Goal: Task Accomplishment & Management: Use online tool/utility

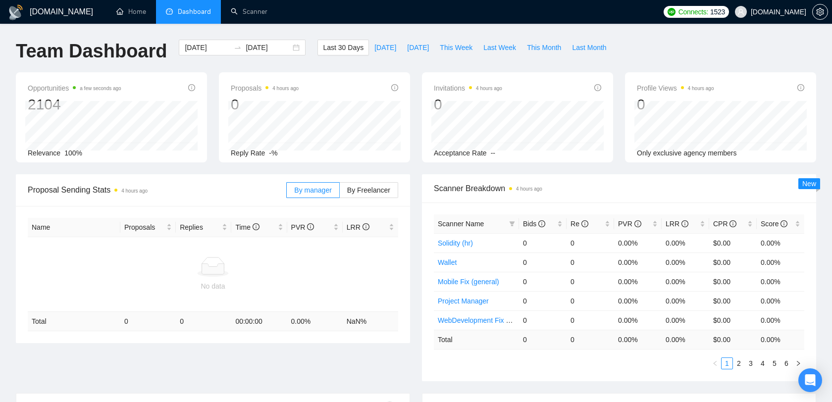
click at [766, 5] on span "[DOMAIN_NAME]" at bounding box center [770, 12] width 83 height 32
click at [767, 12] on span "[DOMAIN_NAME]" at bounding box center [778, 12] width 55 height 0
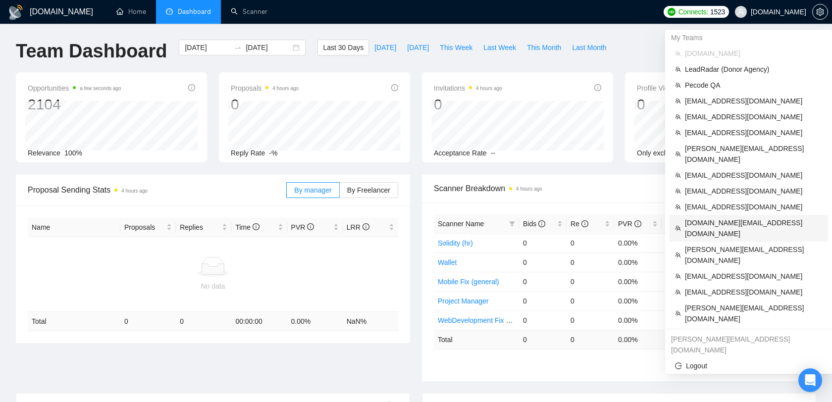
click at [706, 218] on span "[DOMAIN_NAME][EMAIL_ADDRESS][DOMAIN_NAME]" at bounding box center [753, 229] width 137 height 22
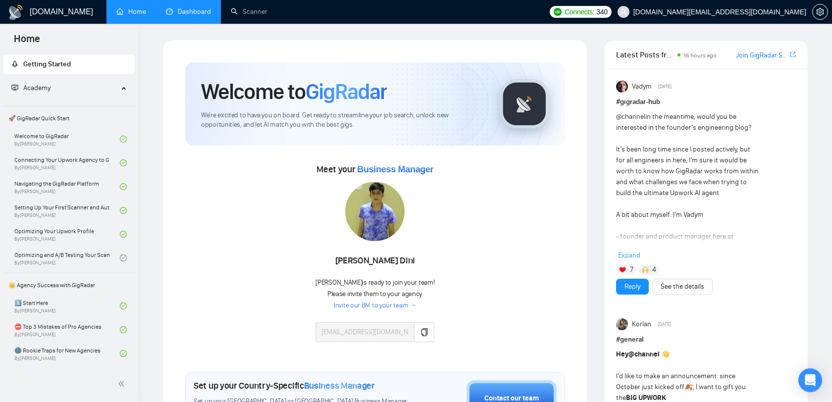
click at [175, 9] on link "Dashboard" at bounding box center [188, 11] width 45 height 8
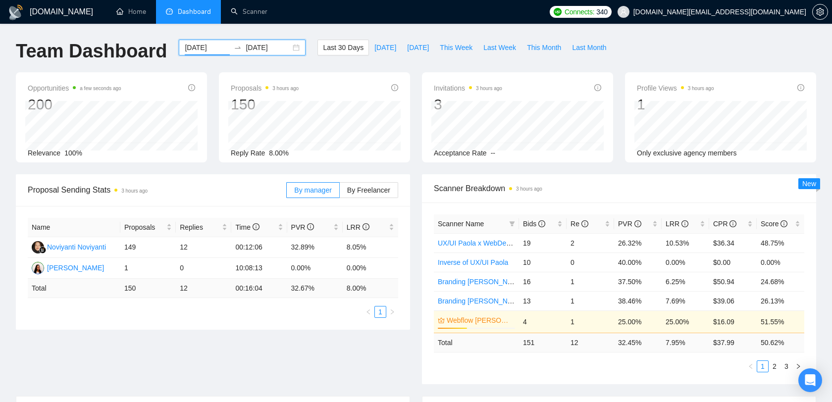
click at [190, 46] on input "[DATE]" at bounding box center [207, 47] width 45 height 11
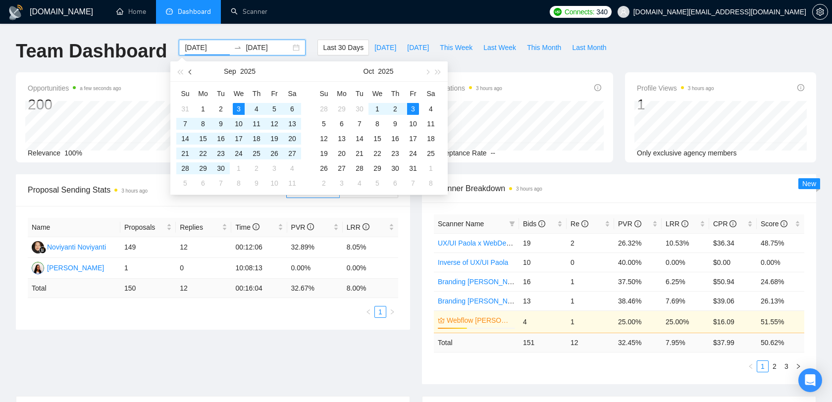
click at [188, 71] on button "button" at bounding box center [190, 71] width 11 height 20
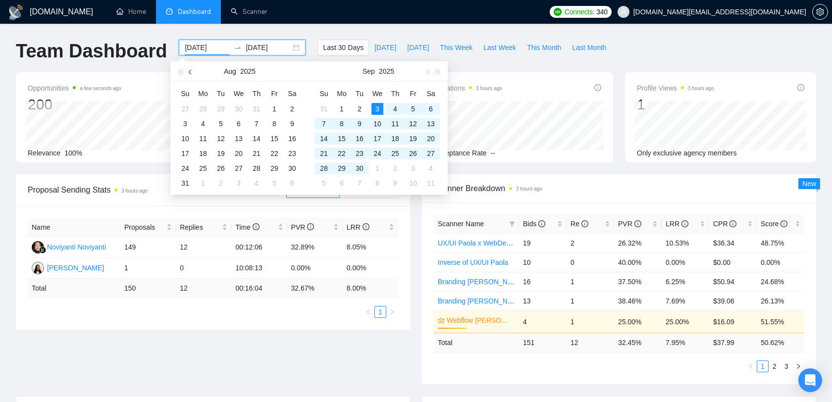
click at [195, 71] on button "button" at bounding box center [190, 71] width 11 height 20
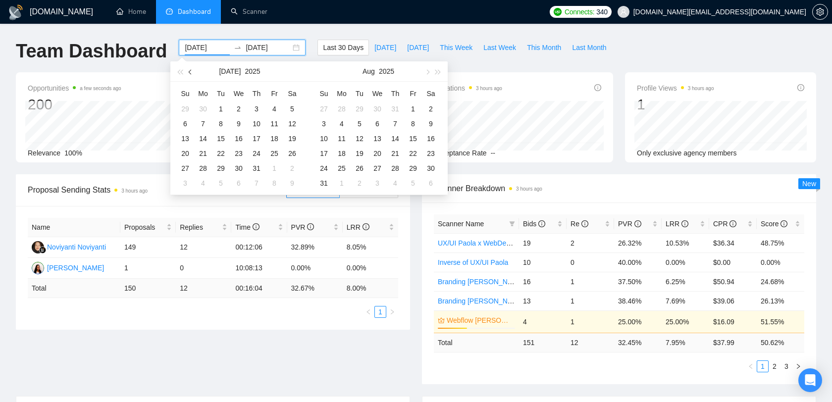
click at [191, 71] on span "button" at bounding box center [191, 71] width 5 height 5
click at [191, 69] on button "button" at bounding box center [190, 71] width 11 height 20
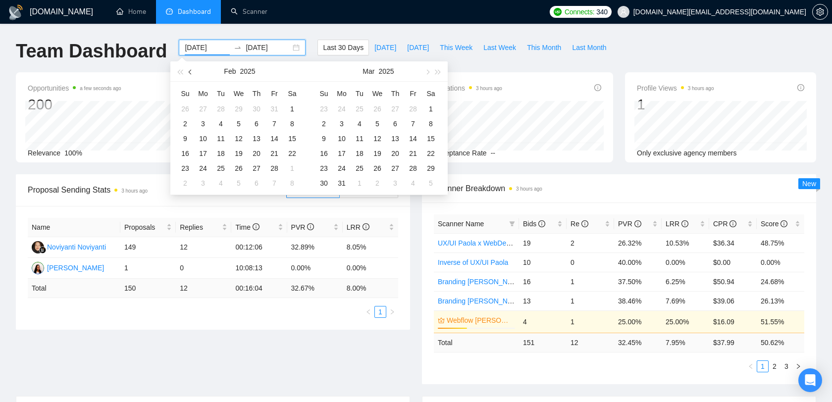
click at [190, 69] on button "button" at bounding box center [190, 71] width 11 height 20
type input "[DATE]"
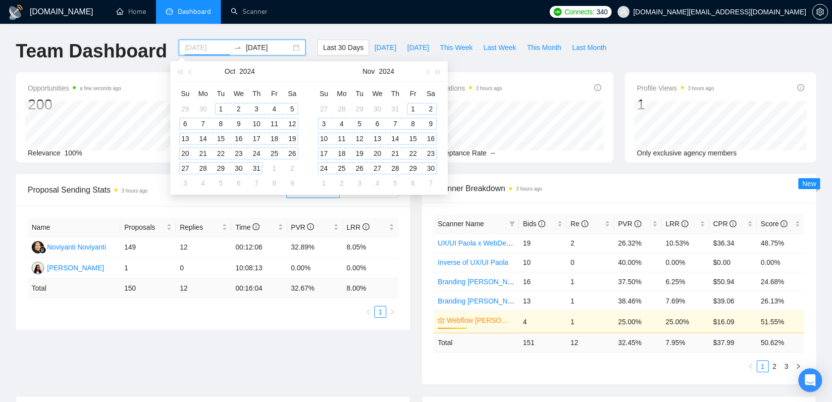
click at [216, 110] on div "1" at bounding box center [221, 109] width 12 height 12
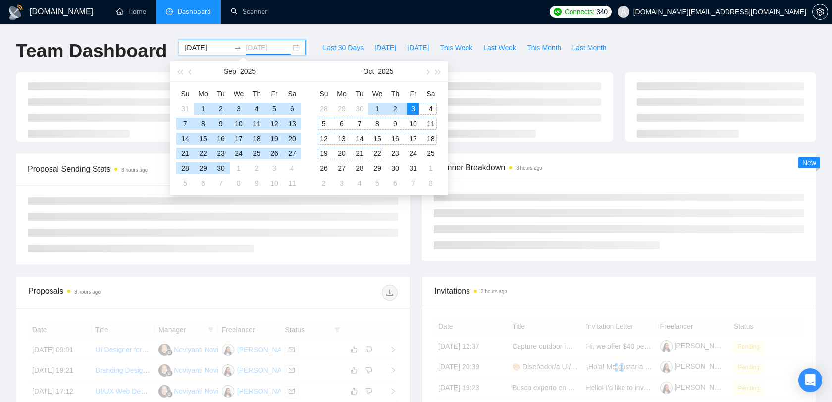
type input "[DATE]"
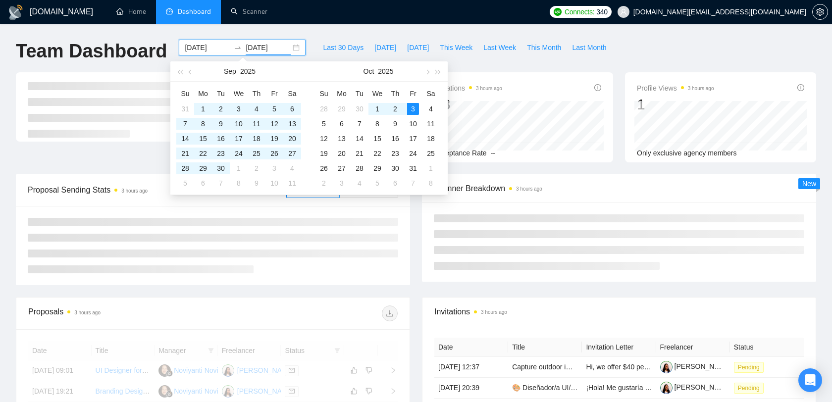
click at [621, 196] on div "Scanner Breakdown 3 hours ago" at bounding box center [619, 188] width 371 height 28
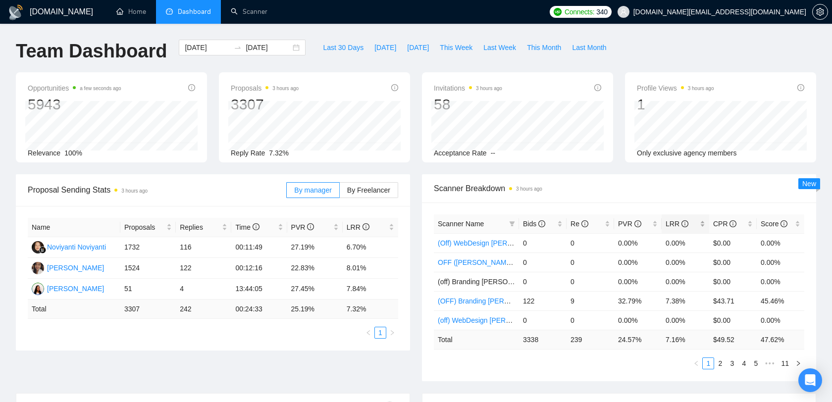
click at [704, 221] on div "LRR" at bounding box center [686, 224] width 40 height 11
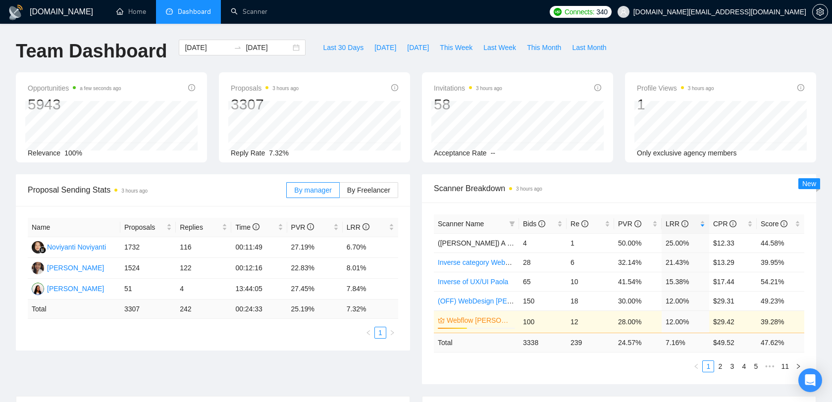
click at [422, 61] on div "Last 30 Days [DATE] [DATE] This Week Last Week This Month Last Month" at bounding box center [465, 56] width 306 height 33
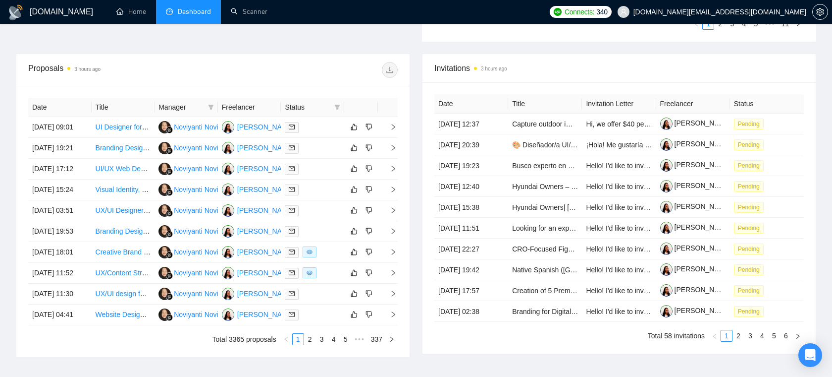
scroll to position [367, 0]
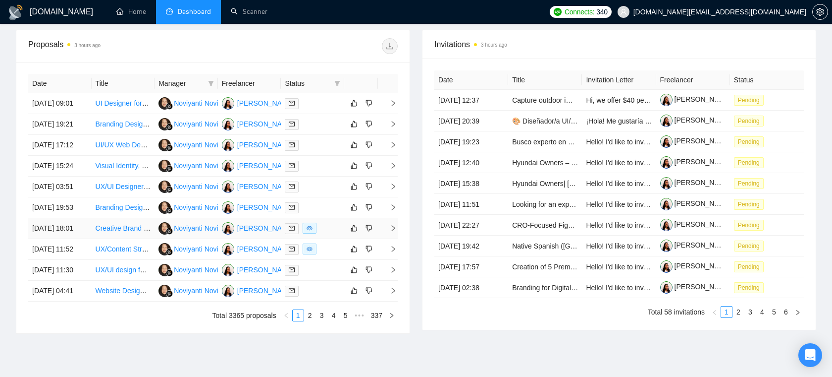
click at [327, 234] on div at bounding box center [312, 227] width 55 height 11
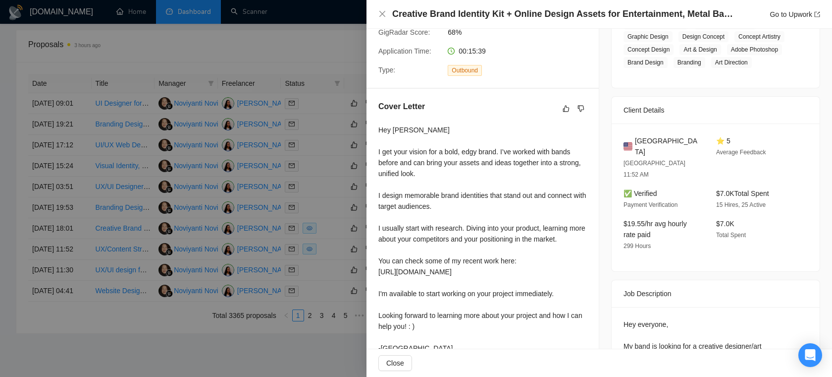
scroll to position [188, 0]
drag, startPoint x: 408, startPoint y: 132, endPoint x: 392, endPoint y: 132, distance: 15.9
click at [392, 132] on div "Hey [PERSON_NAME] I get your vision for a bold, edgy brand. I’ve worked with ba…" at bounding box center [483, 239] width 209 height 229
click at [464, 179] on div "Hey [PERSON_NAME] I get your vision for a bold, edgy brand. I’ve worked with ba…" at bounding box center [483, 239] width 209 height 229
drag, startPoint x: 384, startPoint y: 155, endPoint x: 472, endPoint y: 155, distance: 88.7
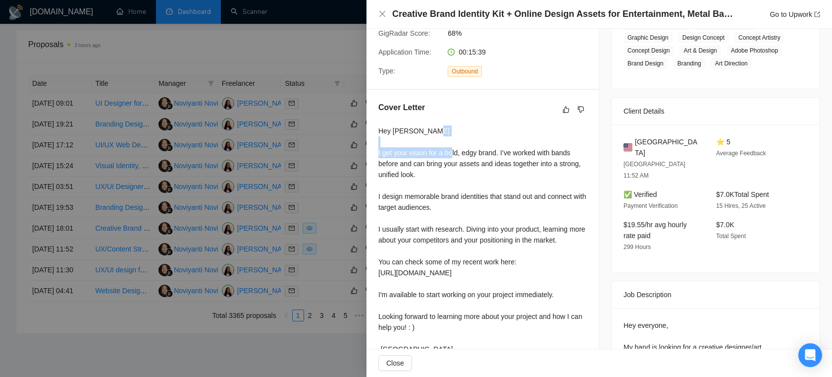
click at [472, 155] on div "Hey [PERSON_NAME] I get your vision for a bold, edgy brand. I’ve worked with ba…" at bounding box center [483, 239] width 209 height 229
click at [540, 171] on div "Hey [PERSON_NAME] I get your vision for a bold, edgy brand. I’ve worked with ba…" at bounding box center [483, 239] width 209 height 229
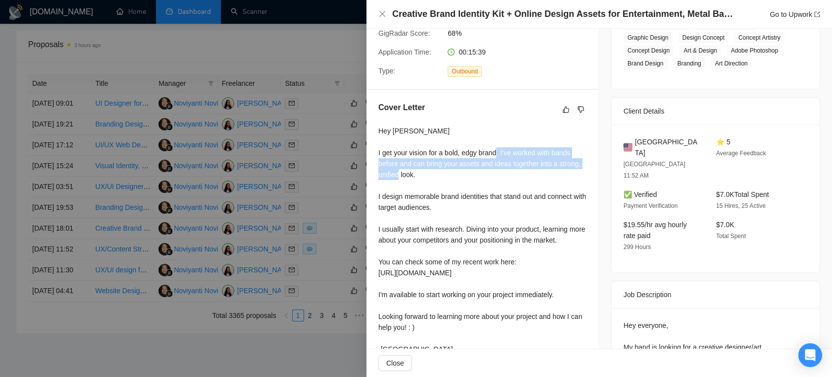
drag, startPoint x: 515, startPoint y: 177, endPoint x: 512, endPoint y: 154, distance: 23.4
click at [513, 155] on div "Hey [PERSON_NAME] I get your vision for a bold, edgy brand. I’ve worked with ba…" at bounding box center [483, 239] width 209 height 229
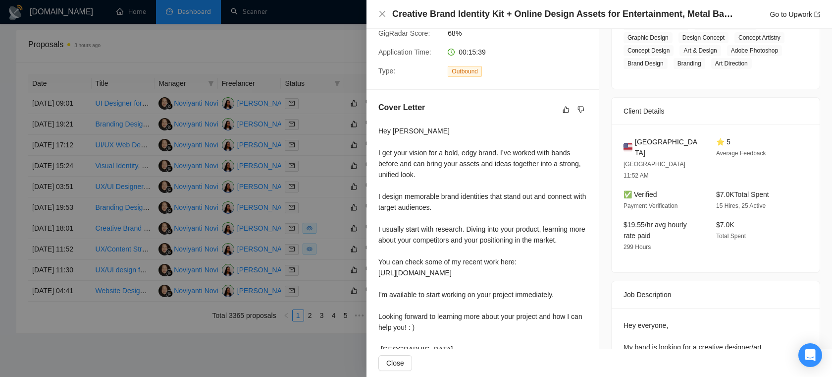
click at [453, 196] on div "Hey [PERSON_NAME] I get your vision for a bold, edgy brand. I’ve worked with ba…" at bounding box center [483, 239] width 209 height 229
click at [451, 227] on div "Hey [PERSON_NAME] I get your vision for a bold, edgy brand. I’ve worked with ba…" at bounding box center [483, 239] width 209 height 229
drag, startPoint x: 474, startPoint y: 275, endPoint x: 405, endPoint y: 268, distance: 69.2
click at [405, 268] on div "Hey [PERSON_NAME] I get your vision for a bold, edgy brand. I’ve worked with ba…" at bounding box center [483, 239] width 209 height 229
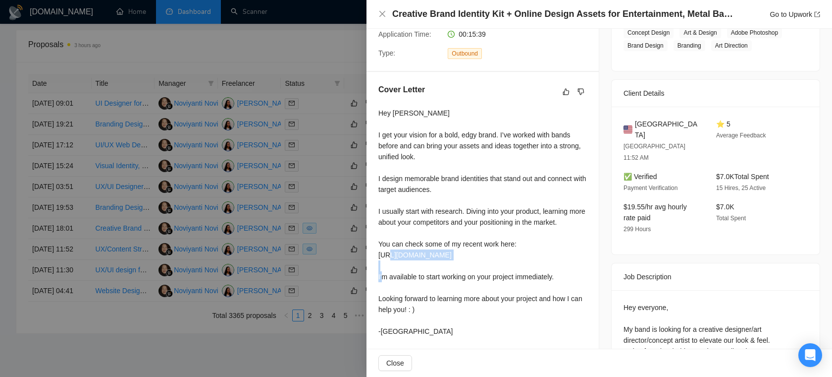
scroll to position [217, 0]
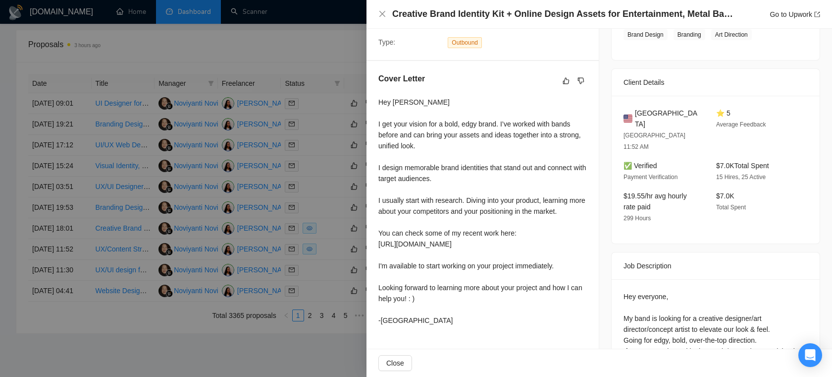
click at [448, 273] on div "Hey [PERSON_NAME] I get your vision for a bold, edgy brand. I’ve worked with ba…" at bounding box center [483, 211] width 209 height 229
click at [340, 160] on div at bounding box center [416, 188] width 832 height 377
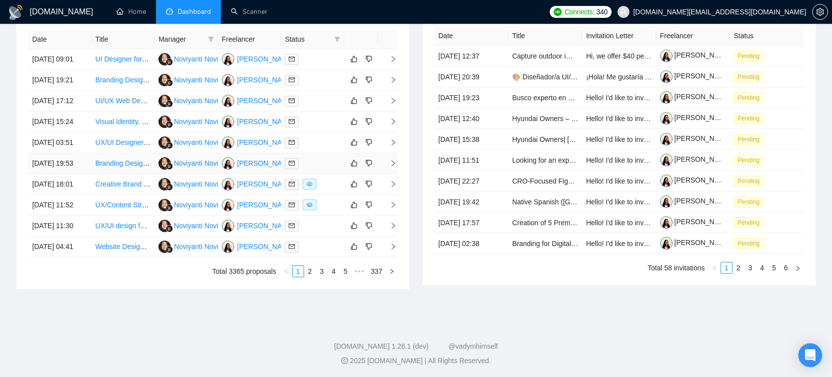
scroll to position [506, 0]
click at [330, 198] on div at bounding box center [312, 203] width 55 height 11
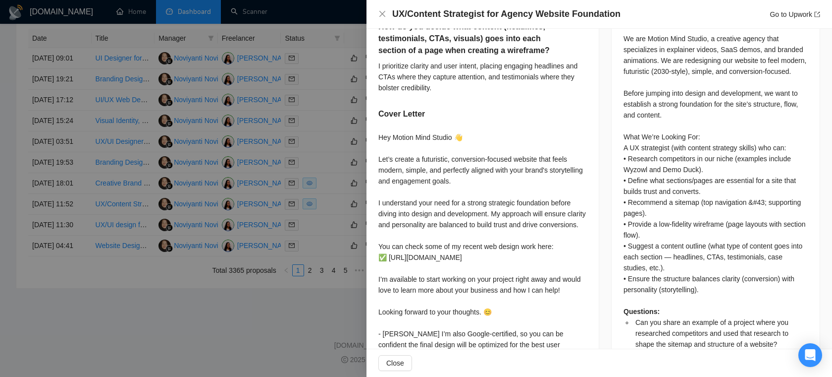
scroll to position [450, 0]
click at [285, 110] on div at bounding box center [416, 188] width 832 height 377
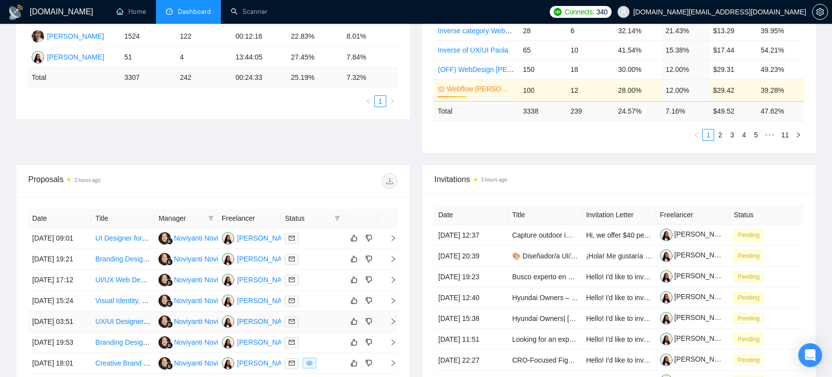
scroll to position [0, 0]
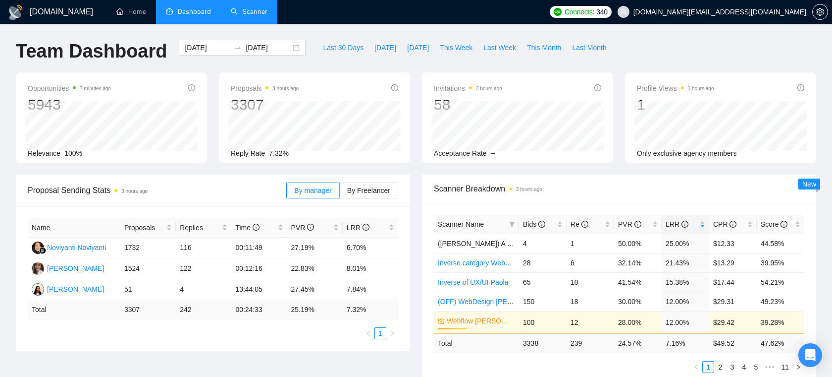
click at [252, 16] on link "Scanner" at bounding box center [249, 11] width 37 height 8
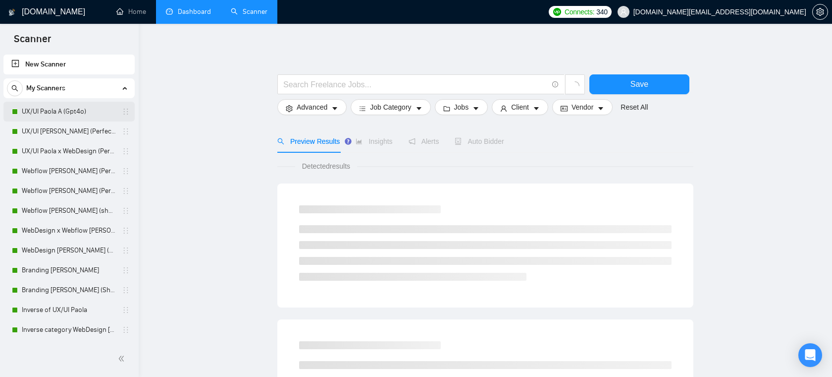
click at [87, 117] on link "UX/UI Paola A (Gpt4o)" at bounding box center [69, 112] width 94 height 20
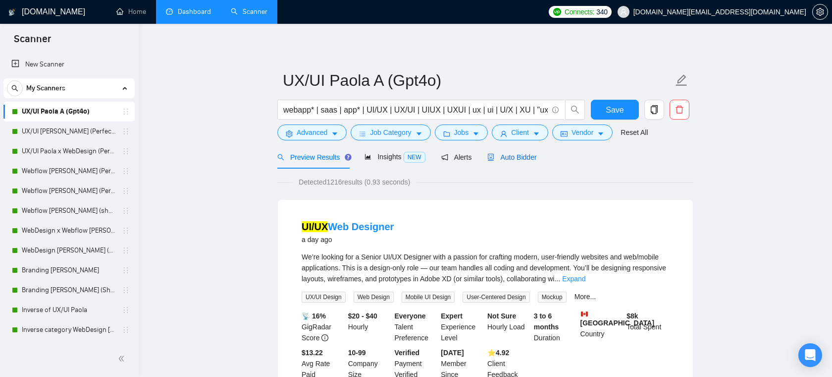
click at [510, 153] on span "Auto Bidder" at bounding box center [512, 157] width 49 height 8
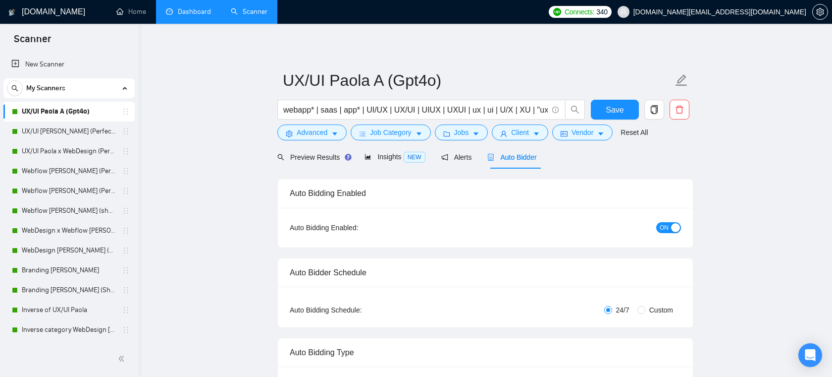
radio input "false"
radio input "true"
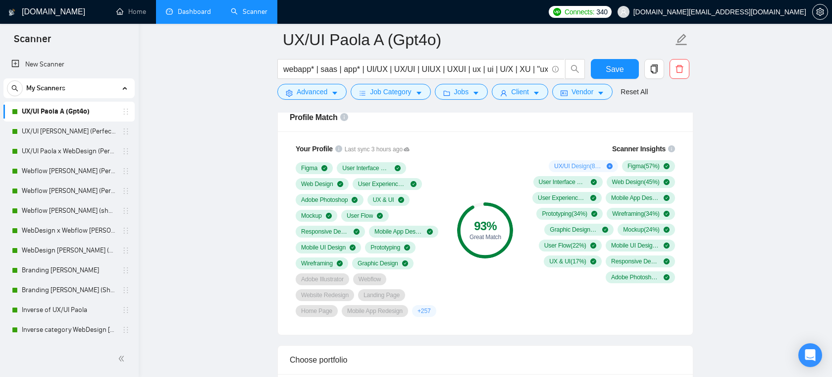
scroll to position [778, 0]
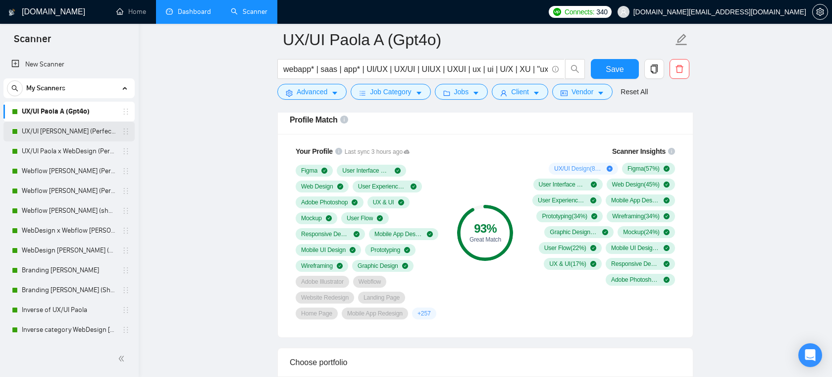
click at [65, 131] on link "UX/UI [PERSON_NAME] (Perfect!)" at bounding box center [69, 131] width 94 height 20
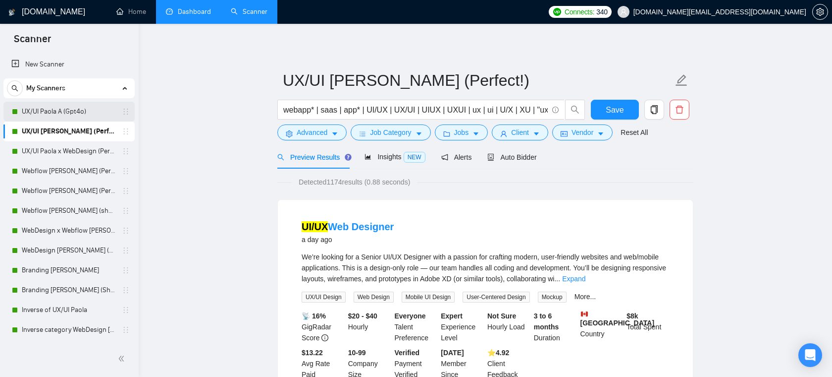
click at [74, 119] on link "UX/UI Paola A (Gpt4o)" at bounding box center [69, 112] width 94 height 20
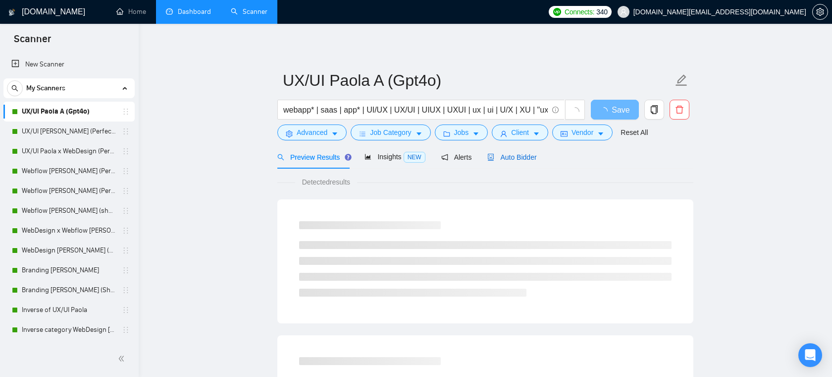
click at [518, 153] on span "Auto Bidder" at bounding box center [512, 157] width 49 height 8
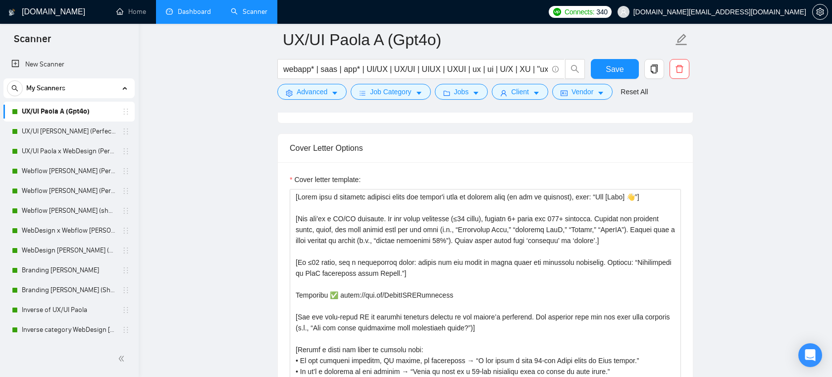
scroll to position [1266, 0]
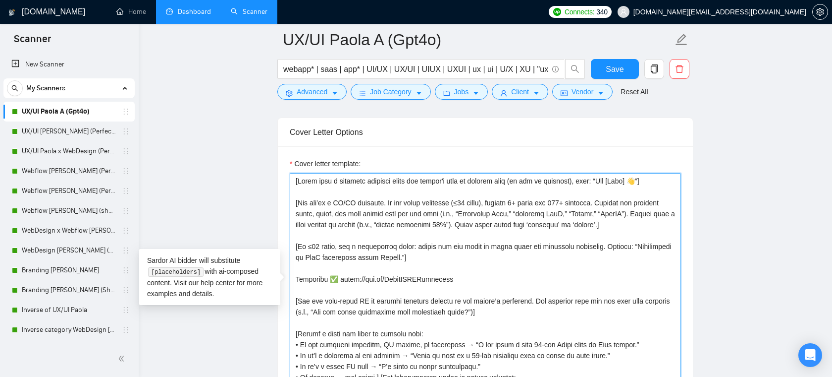
drag, startPoint x: 509, startPoint y: 205, endPoint x: 547, endPoint y: 204, distance: 38.2
click at [547, 204] on textarea "Cover letter template:" at bounding box center [485, 284] width 391 height 223
click at [544, 219] on textarea "Cover letter template:" at bounding box center [485, 284] width 391 height 223
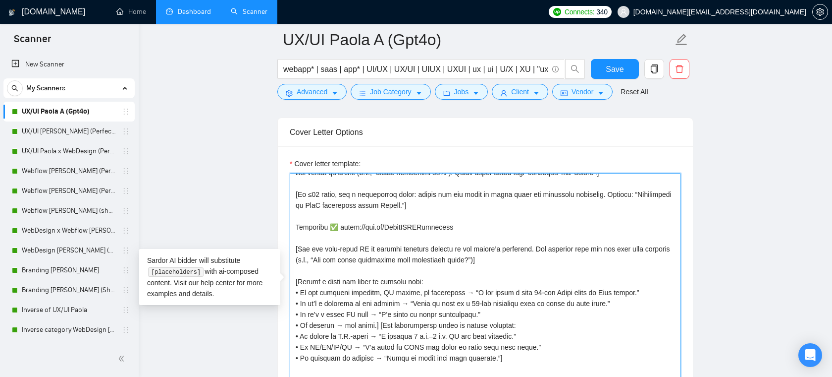
scroll to position [50, 0]
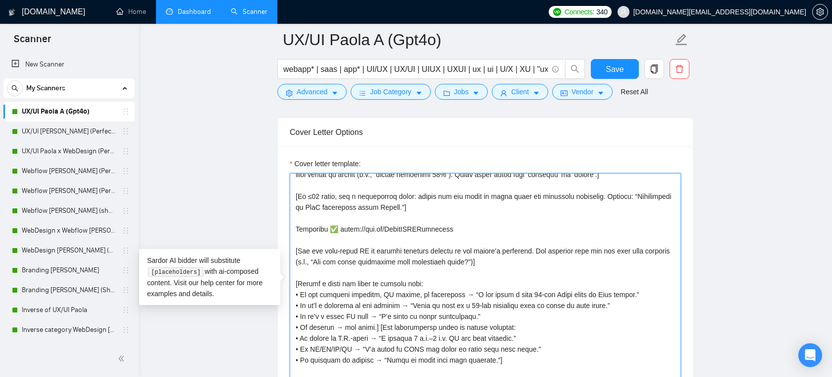
drag, startPoint x: 445, startPoint y: 239, endPoint x: 286, endPoint y: 241, distance: 159.6
click at [286, 241] on div "Cover letter template:" at bounding box center [485, 283] width 415 height 274
click at [368, 243] on textarea "Cover letter template:" at bounding box center [485, 284] width 391 height 223
drag, startPoint x: 452, startPoint y: 245, endPoint x: 367, endPoint y: 239, distance: 84.9
click at [367, 239] on textarea "Cover letter template:" at bounding box center [485, 284] width 391 height 223
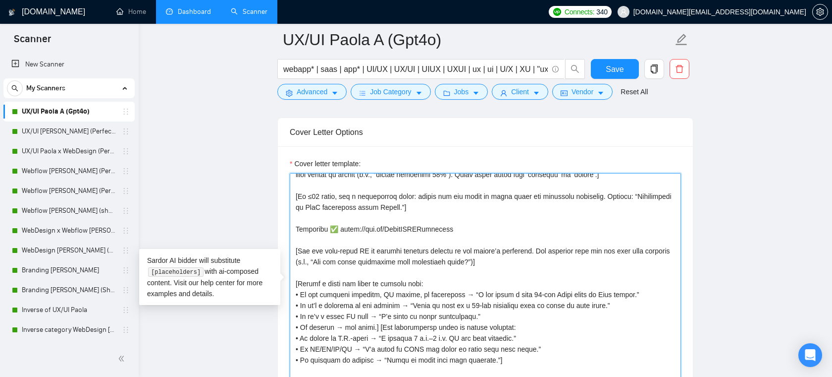
drag, startPoint x: 445, startPoint y: 234, endPoint x: 343, endPoint y: 235, distance: 101.6
click at [343, 235] on textarea "Cover letter template:" at bounding box center [485, 284] width 391 height 223
click at [382, 238] on textarea "Cover letter template:" at bounding box center [485, 284] width 391 height 223
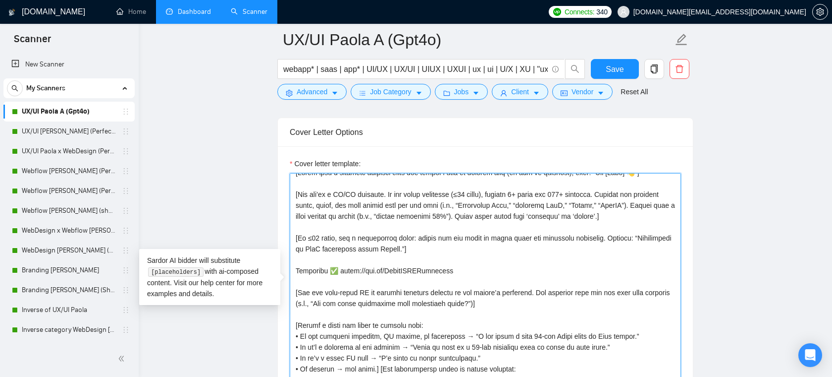
scroll to position [0, 0]
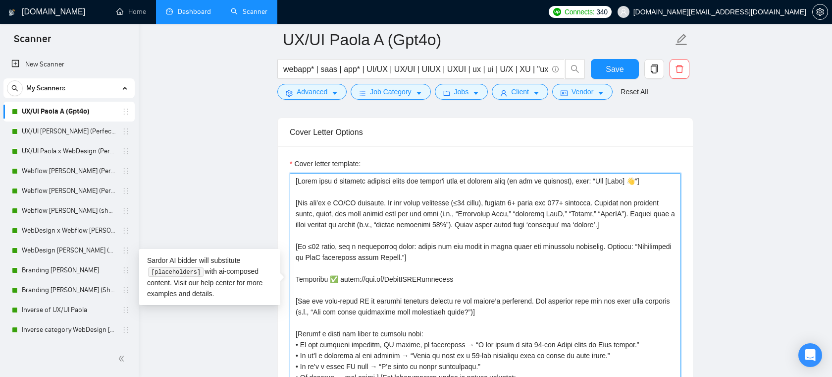
click at [475, 250] on textarea "Cover letter template:" at bounding box center [485, 284] width 391 height 223
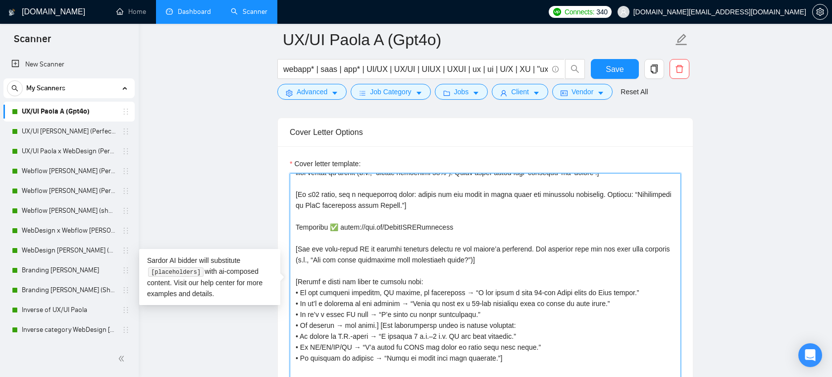
scroll to position [73, 0]
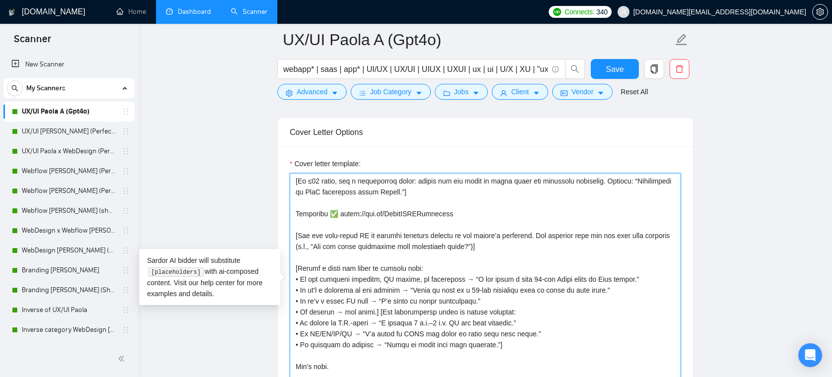
click at [467, 269] on textarea "Cover letter template:" at bounding box center [485, 284] width 391 height 223
drag, startPoint x: 462, startPoint y: 281, endPoint x: 422, endPoint y: 281, distance: 40.1
click at [422, 281] on textarea "Cover letter template:" at bounding box center [485, 284] width 391 height 223
click at [489, 280] on textarea "Cover letter template:" at bounding box center [485, 284] width 391 height 223
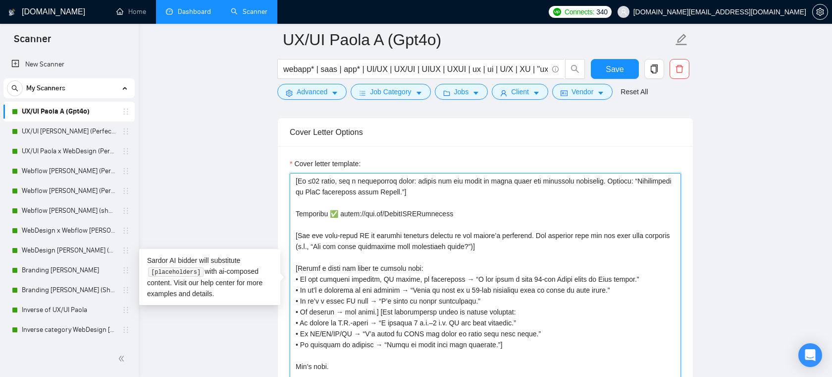
drag, startPoint x: 474, startPoint y: 280, endPoint x: 625, endPoint y: 273, distance: 151.8
click at [625, 273] on textarea "Cover letter template:" at bounding box center [485, 284] width 391 height 223
click at [604, 281] on textarea "Cover letter template:" at bounding box center [485, 284] width 391 height 223
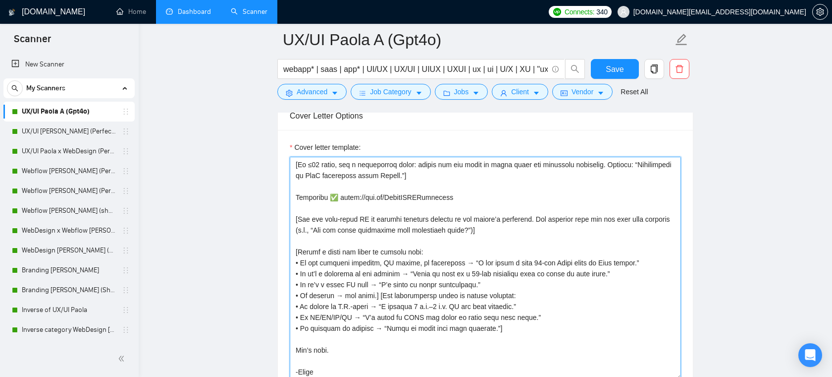
drag, startPoint x: 473, startPoint y: 275, endPoint x: 551, endPoint y: 271, distance: 78.9
click at [551, 271] on textarea "Cover letter template:" at bounding box center [485, 268] width 391 height 223
click at [501, 308] on textarea "Cover letter template:" at bounding box center [485, 268] width 391 height 223
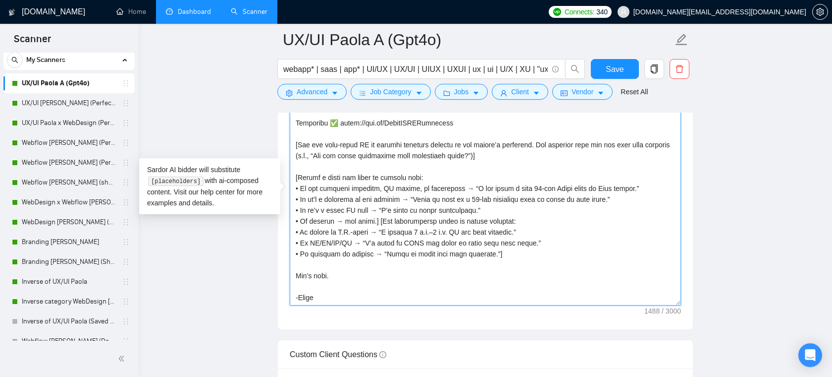
scroll to position [1357, 0]
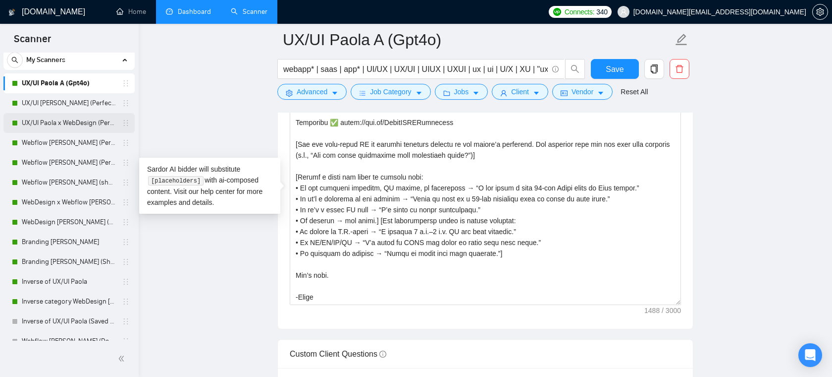
click at [74, 122] on link "UX/UI Paola x WebDesign (Perfect!)" at bounding box center [69, 123] width 94 height 20
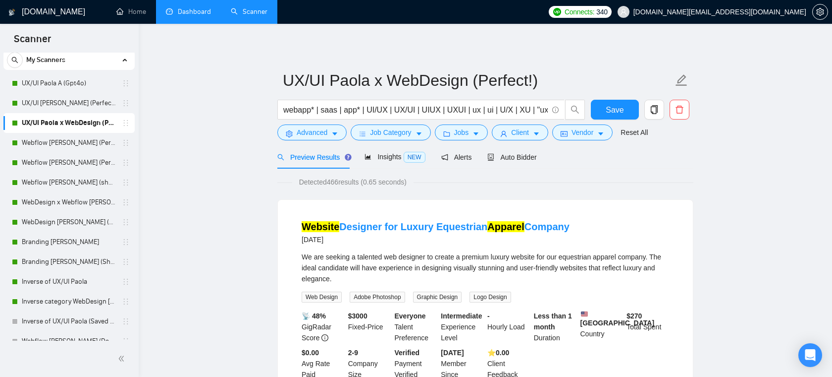
click at [456, 144] on form "UX/UI Paola x WebDesign (Perfect!) webapp* | saas | app* | UI/UX | UX/UI | UIUX…" at bounding box center [485, 104] width 416 height 81
click at [461, 135] on span "Jobs" at bounding box center [461, 132] width 15 height 11
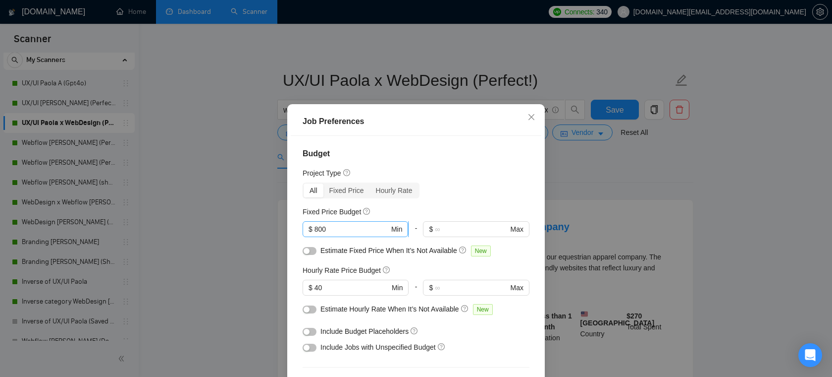
click at [366, 232] on input "800" at bounding box center [352, 228] width 75 height 11
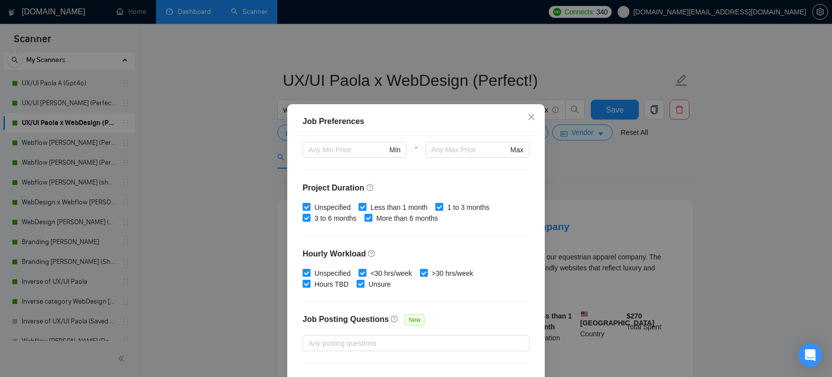
scroll to position [287, 0]
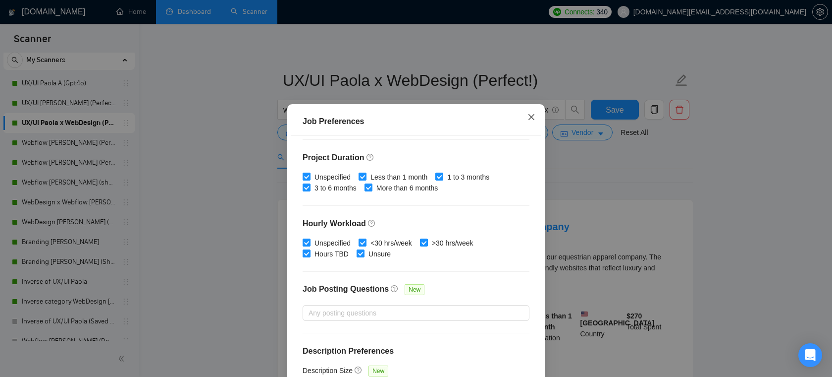
click at [534, 122] on span "Close" at bounding box center [531, 117] width 27 height 27
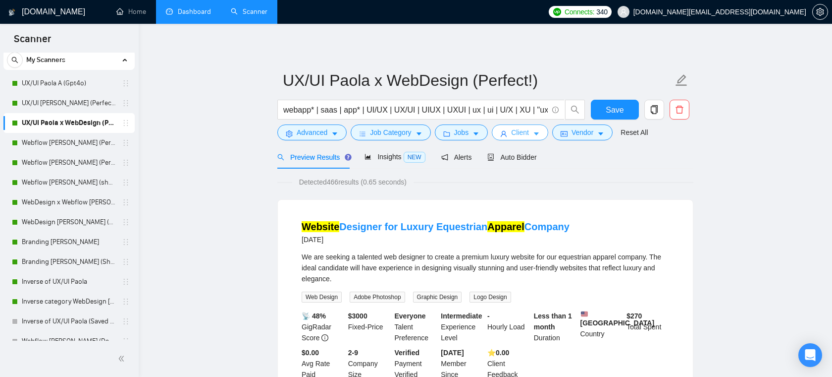
click at [537, 137] on icon "caret-down" at bounding box center [536, 133] width 7 height 7
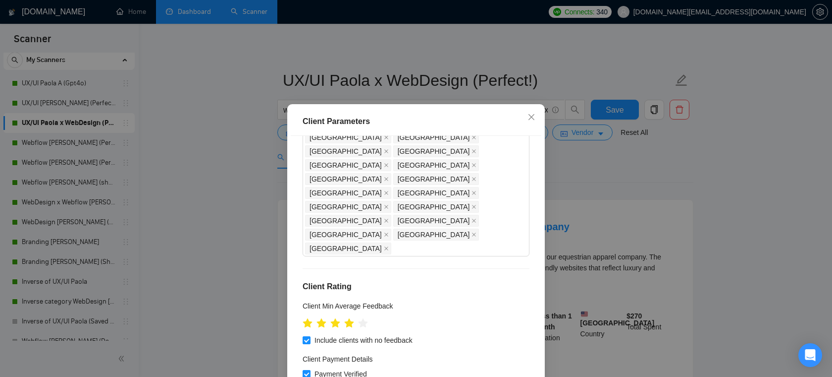
scroll to position [341, 0]
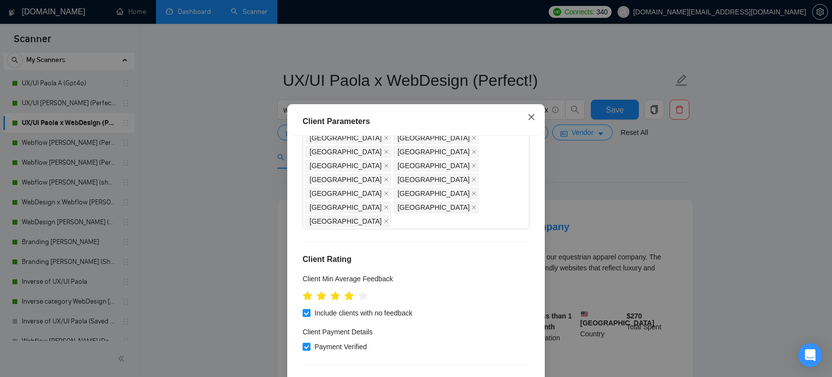
click at [526, 115] on span "Close" at bounding box center [531, 117] width 27 height 27
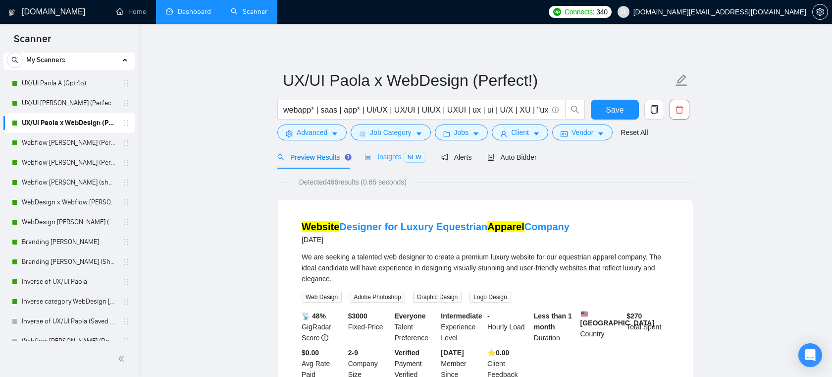
click at [386, 163] on div "Insights NEW" at bounding box center [395, 156] width 60 height 23
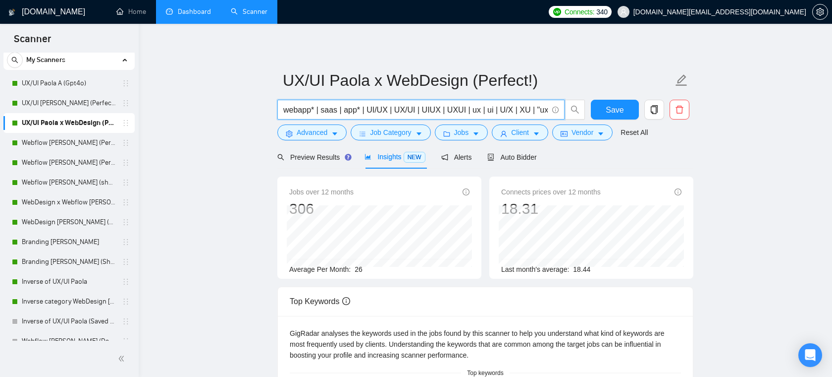
click at [376, 108] on input "webapp* | saas | app* | UI/UX | UX/UI | UIUX | UXUI | ux | ui | U/X | XU | "ux …" at bounding box center [415, 110] width 265 height 12
drag, startPoint x: 365, startPoint y: 111, endPoint x: 278, endPoint y: 111, distance: 86.7
click at [278, 111] on span "webapp* | saas | app* | UI/UX | UX/UI | UIUX | UXUI | ux | ui | U/X | XU | "ux …" at bounding box center [420, 110] width 287 height 20
click at [315, 109] on input "webapp* | saas | app* | UI/UX | UX/UI | UIUX | UXUI | ux | ui | U/X | XU | "ux …" at bounding box center [415, 110] width 265 height 12
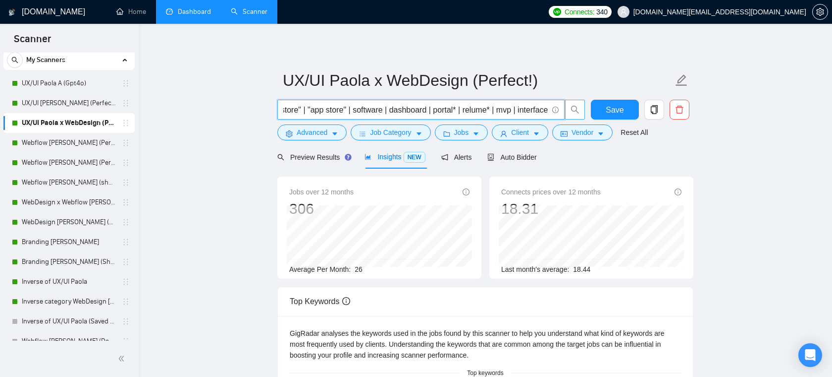
drag, startPoint x: 373, startPoint y: 113, endPoint x: 570, endPoint y: 112, distance: 197.2
click at [570, 112] on span "webapp* | saas | app* | UI/UX | UX/UI | UIUX | UXUI | ux | ui | U/X | XU | "ux …" at bounding box center [431, 110] width 308 height 20
click at [458, 116] on span "webapp* | saas | app* | UI/UX | UX/UI | UIUX | UXUI | ux | ui | U/X | XU | "ux …" at bounding box center [420, 110] width 287 height 20
click at [476, 109] on input "webapp* | saas | app* | UI/UX | UX/UI | UIUX | UXUI | ux | ui | U/X | XU | "ux …" at bounding box center [415, 110] width 265 height 12
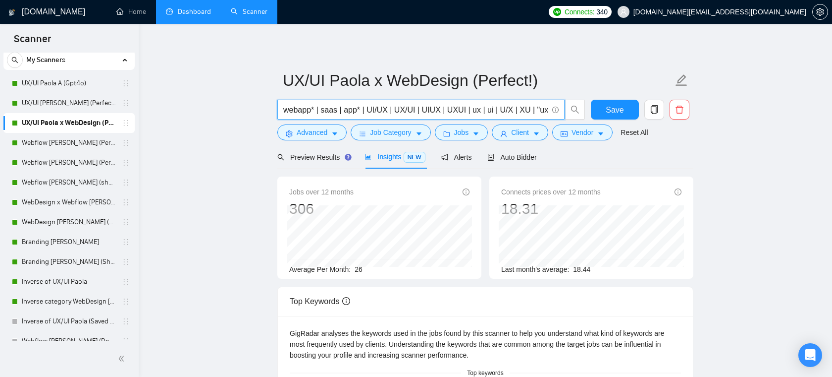
drag, startPoint x: 480, startPoint y: 112, endPoint x: 303, endPoint y: 105, distance: 177.1
click at [303, 105] on input "webapp* | saas | app* | UI/UX | UX/UI | UIUX | UXUI | ux | ui | U/X | XU | "ux …" at bounding box center [415, 110] width 265 height 12
click at [321, 109] on input "webapp* | saas | app* | UI/UX | UX/UI | UIUX | UXUI | ux | ui | U/X | XU | "ux …" at bounding box center [415, 110] width 265 height 12
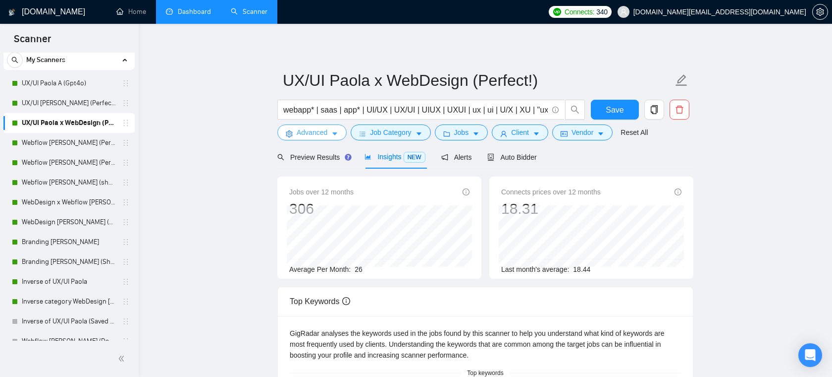
click at [315, 133] on span "Advanced" at bounding box center [312, 132] width 31 height 11
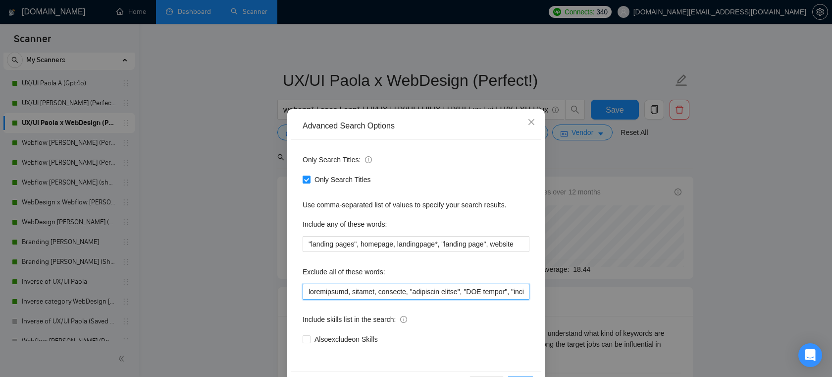
click at [390, 296] on input "text" at bounding box center [416, 291] width 227 height 16
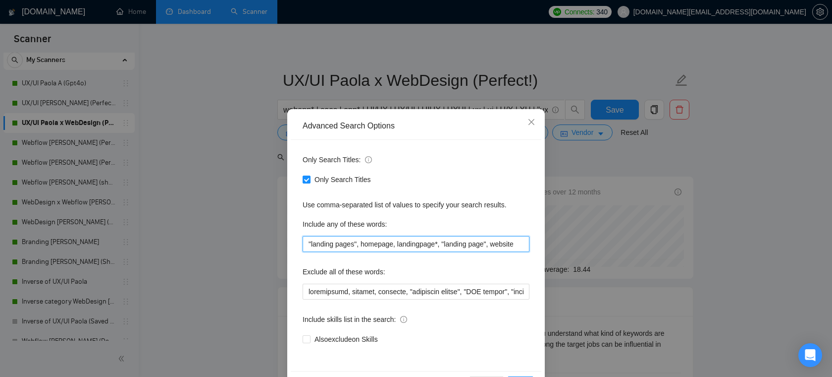
click at [355, 242] on input ""landing pages", homepage, landingpage*, "landing page", website" at bounding box center [416, 244] width 227 height 16
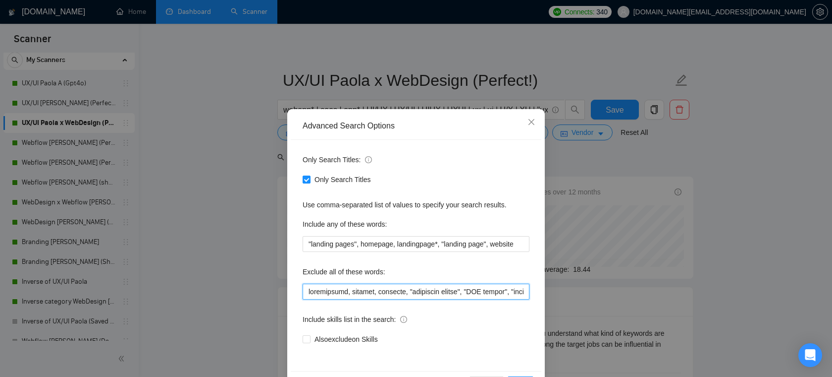
click at [355, 294] on input "text" at bounding box center [416, 291] width 227 height 16
click at [363, 293] on input "text" at bounding box center [416, 291] width 227 height 16
click at [309, 291] on input "text" at bounding box center [416, 291] width 227 height 16
drag, startPoint x: 387, startPoint y: 291, endPoint x: 301, endPoint y: 290, distance: 85.7
click at [301, 290] on div "Only Search Titles: Only Search Titles Use comma-separated list of values to sp…" at bounding box center [416, 255] width 251 height 231
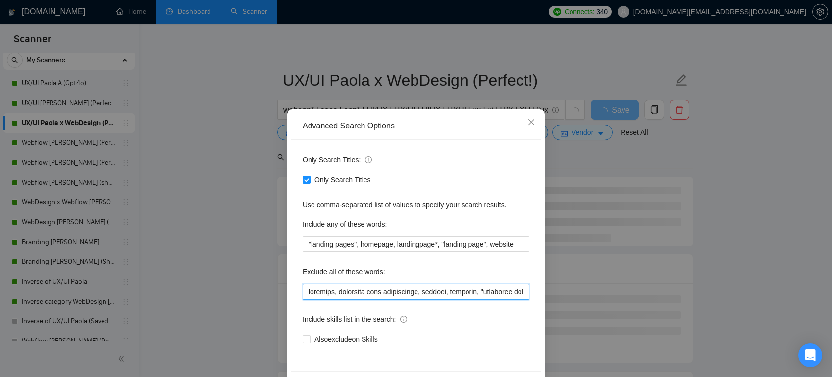
type input "loremipsumd, sitamet, consecte, "adipiscin elitse", "DOE tempor", "inci utlab e…"
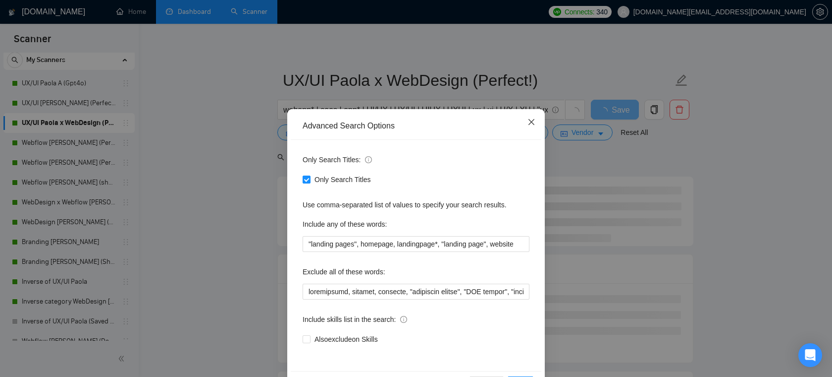
click at [531, 124] on icon "close" at bounding box center [532, 122] width 8 height 8
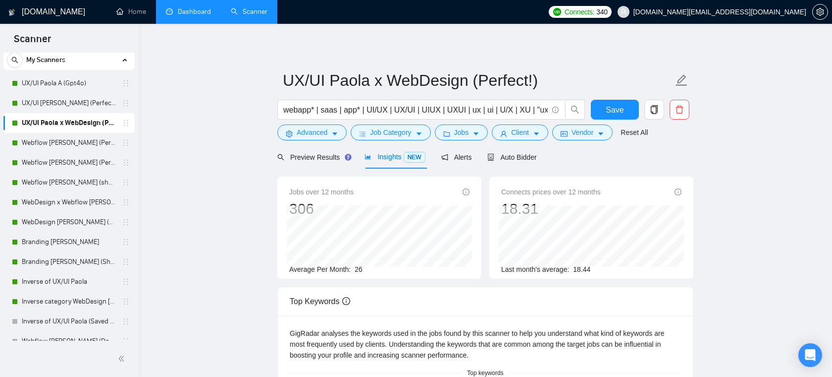
click at [490, 160] on div "Preview Results Insights NEW Alerts Auto Bidder" at bounding box center [407, 156] width 260 height 23
click at [501, 158] on span "Auto Bidder" at bounding box center [512, 157] width 49 height 8
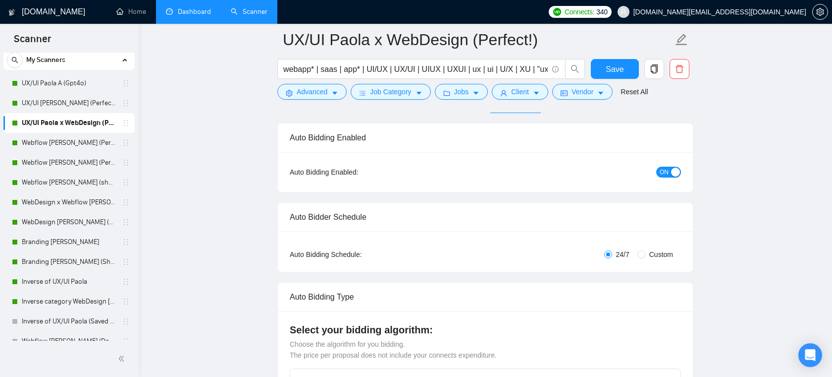
scroll to position [50, 0]
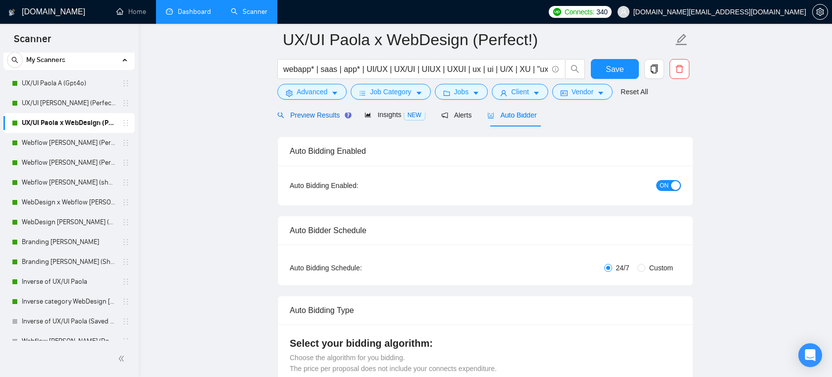
click at [296, 116] on span "Preview Results" at bounding box center [312, 115] width 71 height 8
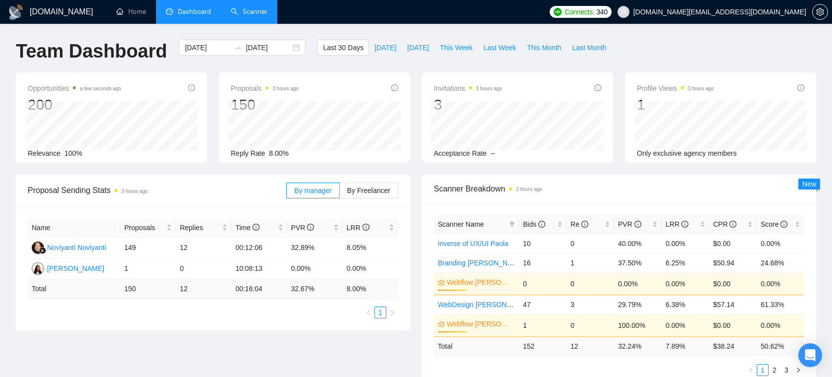
click at [243, 7] on link "Scanner" at bounding box center [249, 11] width 37 height 8
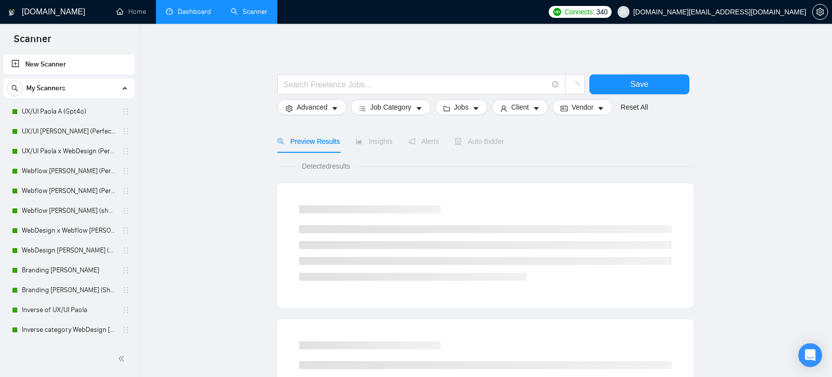
click at [204, 14] on link "Dashboard" at bounding box center [188, 11] width 45 height 8
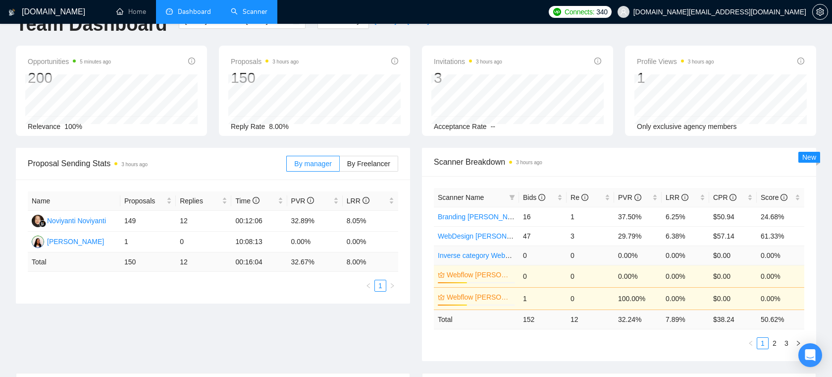
scroll to position [36, 0]
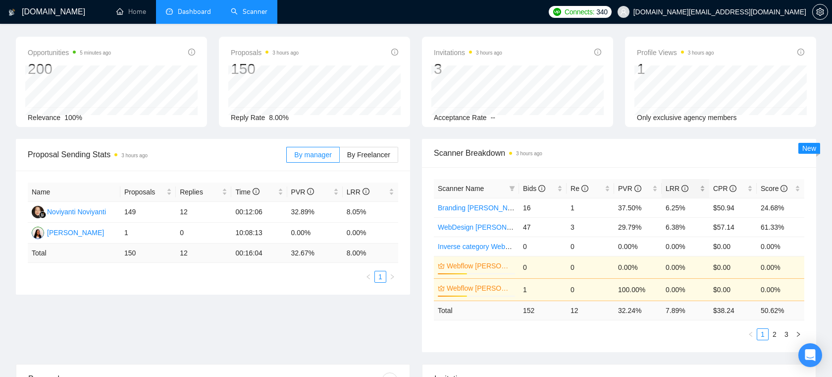
click at [702, 187] on div "LRR" at bounding box center [686, 188] width 40 height 11
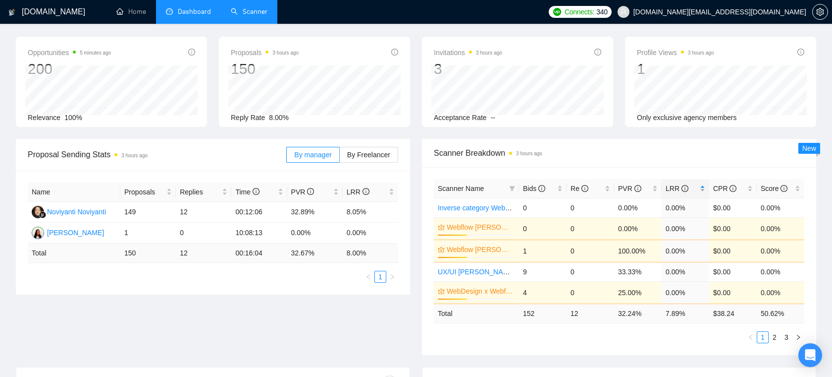
click at [702, 187] on div "LRR" at bounding box center [686, 188] width 40 height 11
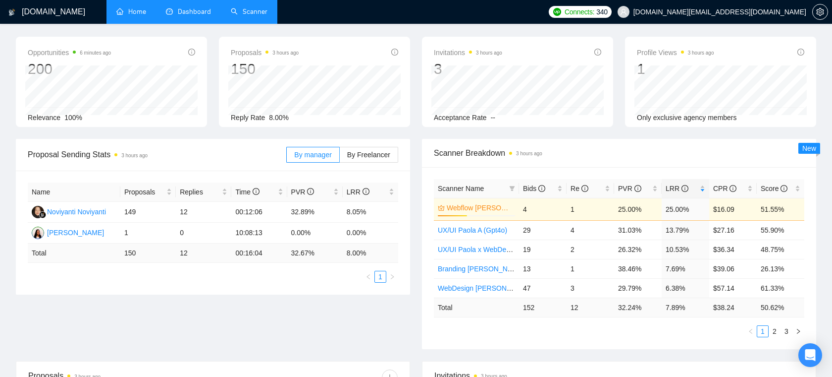
click at [135, 11] on link "Home" at bounding box center [131, 11] width 30 height 8
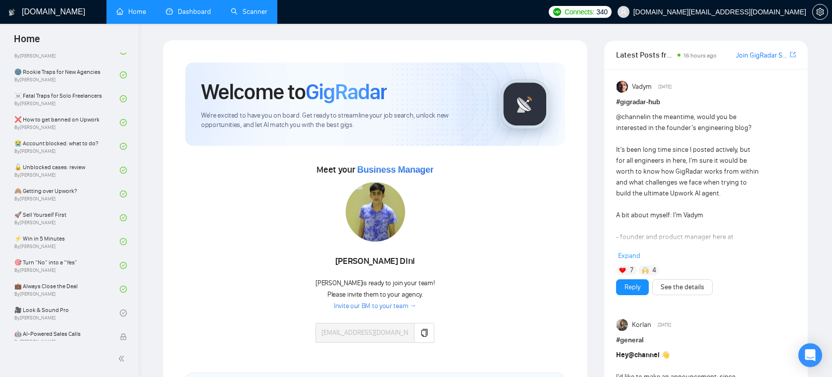
scroll to position [260, 0]
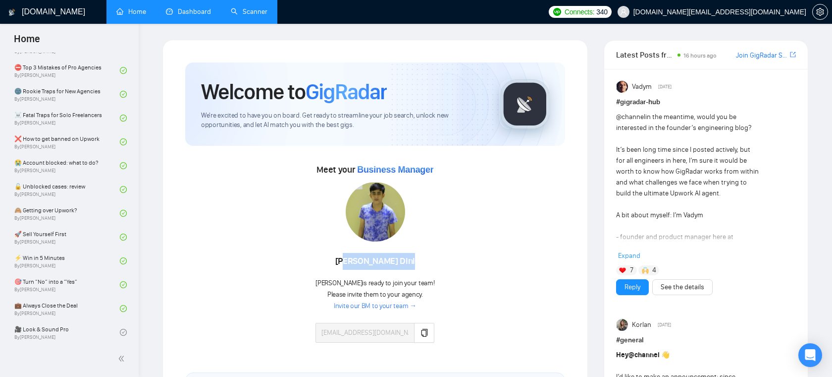
drag, startPoint x: 415, startPoint y: 260, endPoint x: 331, endPoint y: 260, distance: 83.7
click at [331, 260] on div "Ahmad Dini" at bounding box center [375, 261] width 119 height 17
click at [398, 261] on div "Ahmad Dini" at bounding box center [375, 261] width 119 height 17
drag, startPoint x: 418, startPoint y: 265, endPoint x: 343, endPoint y: 264, distance: 74.8
click at [343, 264] on div "Ahmad Dini" at bounding box center [375, 261] width 119 height 17
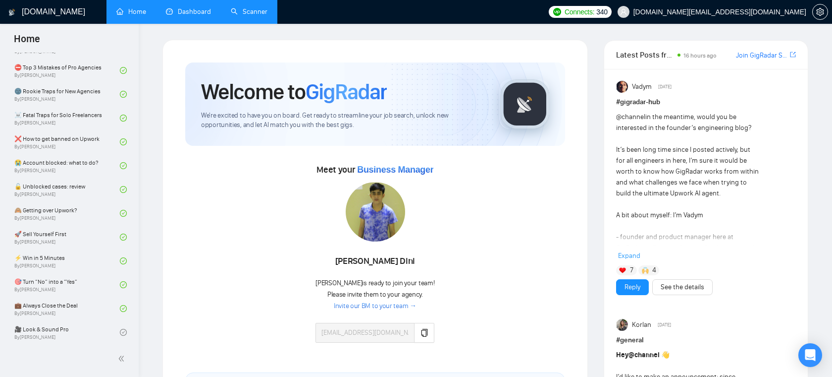
click at [437, 258] on div "Meet your Business Manager Ahmad Dini Ahmad is ready to join your team! Please …" at bounding box center [375, 257] width 380 height 191
